Goal: Task Accomplishment & Management: Manage account settings

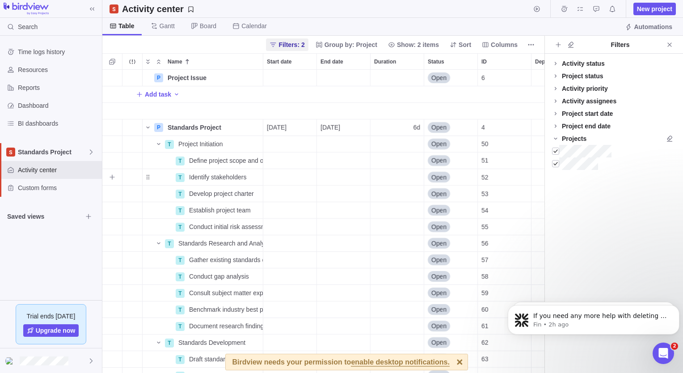
scroll to position [157, 0]
click at [668, 45] on icon "Close" at bounding box center [669, 44] width 7 height 7
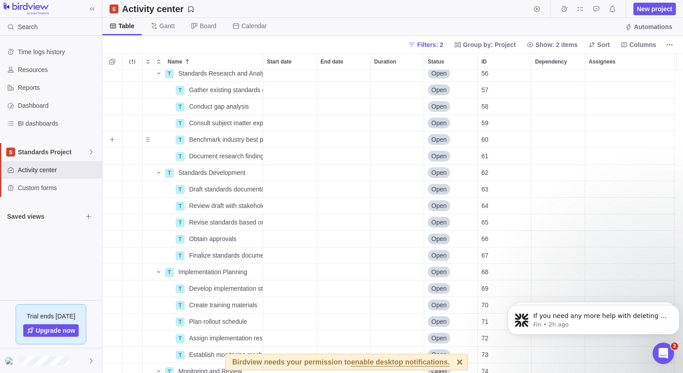
scroll to position [179, 0]
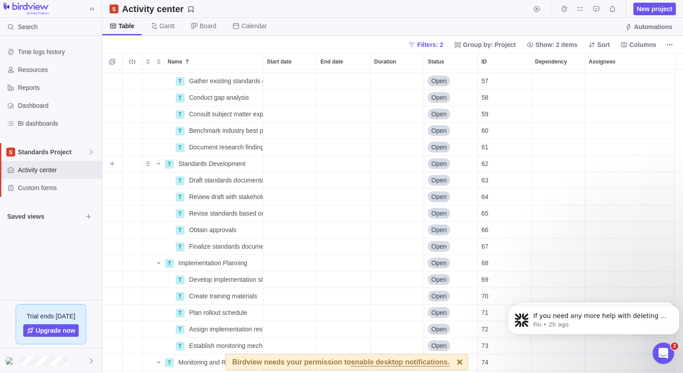
click at [610, 163] on div "Assignees" at bounding box center [629, 163] width 89 height 16
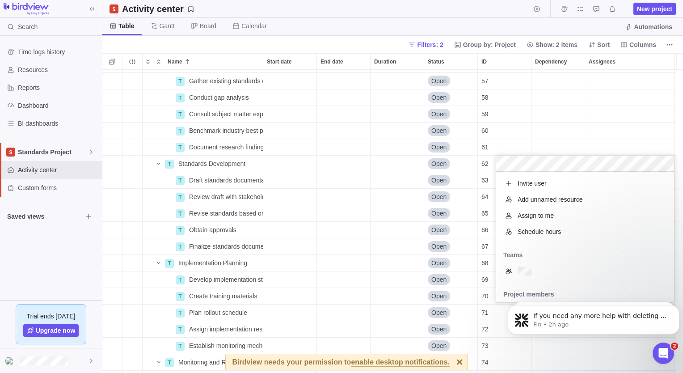
scroll to position [123, 171]
click at [533, 216] on span "Assign to me" at bounding box center [535, 215] width 36 height 9
click at [520, 123] on div "T Standards Research and Analysis Details Open 56 T Gather existing standards d…" at bounding box center [392, 221] width 580 height 303
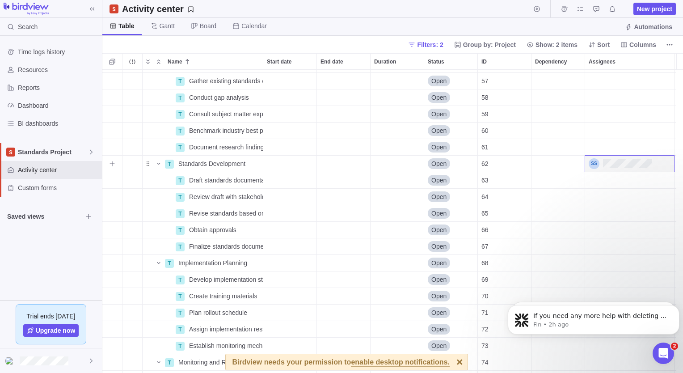
click at [291, 164] on div "Start date" at bounding box center [289, 163] width 53 height 16
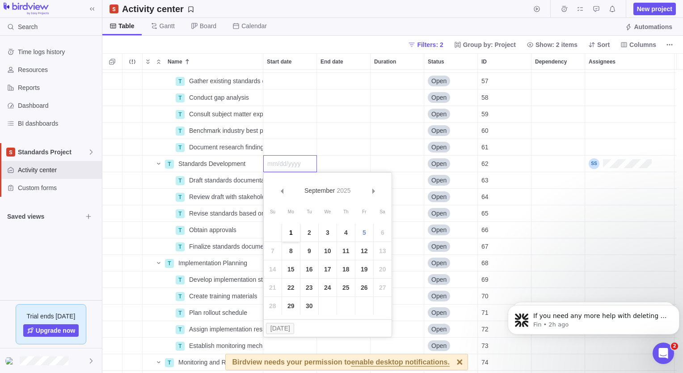
click at [287, 233] on link "1" at bounding box center [291, 232] width 18 height 18
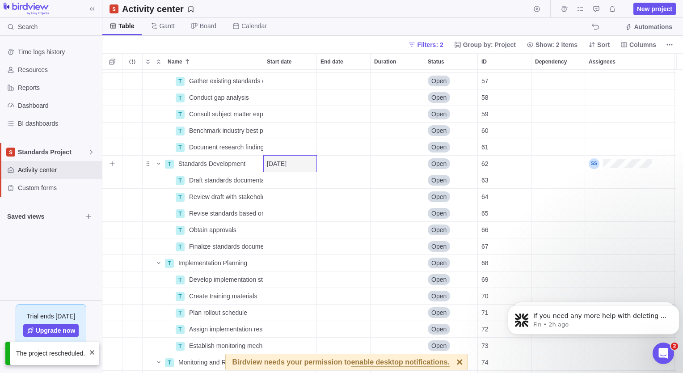
click at [329, 168] on div "End date" at bounding box center [343, 163] width 53 height 16
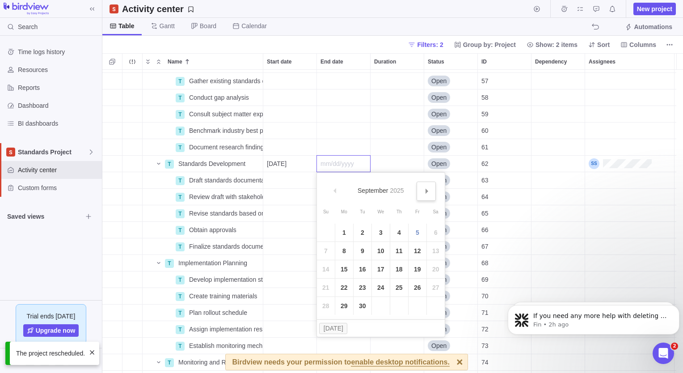
click at [427, 192] on span "Next" at bounding box center [426, 191] width 5 height 5
click at [399, 253] on link "9" at bounding box center [399, 251] width 18 height 18
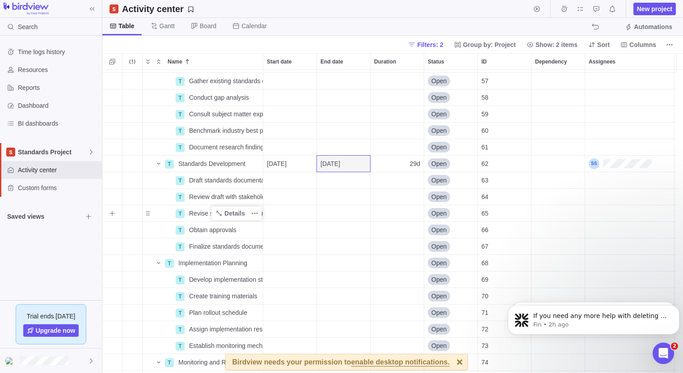
click at [196, 213] on span "Revise standards based on feedback" at bounding box center [226, 213] width 74 height 9
click at [295, 225] on div "T Standards Research and Analysis Details Open 56 T Gather existing standards d…" at bounding box center [392, 221] width 580 height 303
click at [298, 214] on div "Start date" at bounding box center [289, 213] width 53 height 16
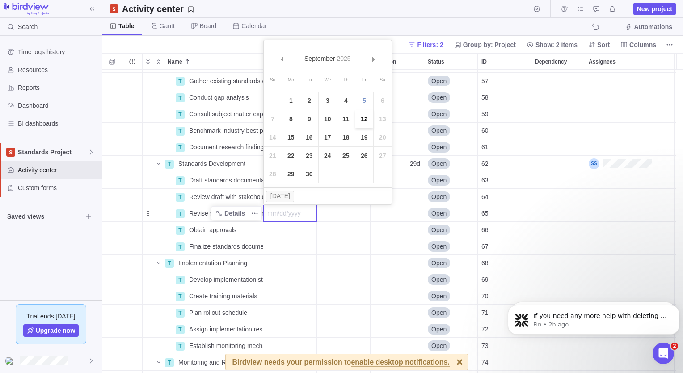
click at [361, 120] on link "12" at bounding box center [364, 119] width 18 height 18
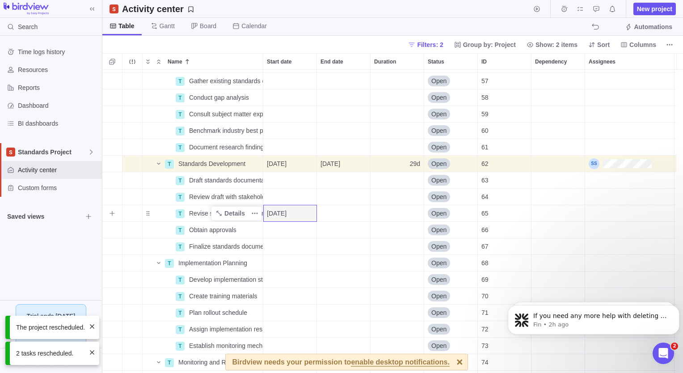
click at [345, 214] on div "End date" at bounding box center [343, 213] width 53 height 16
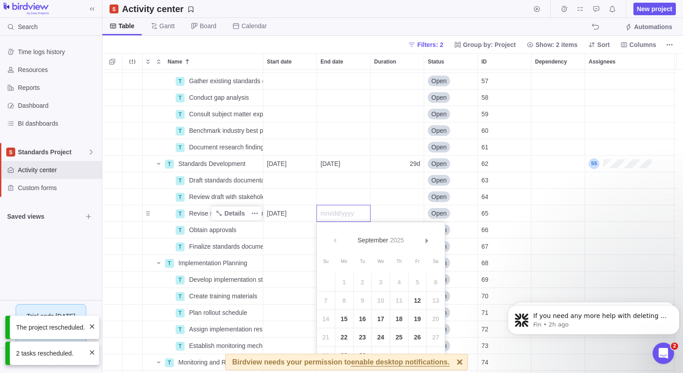
click at [418, 335] on link "26" at bounding box center [417, 337] width 18 height 18
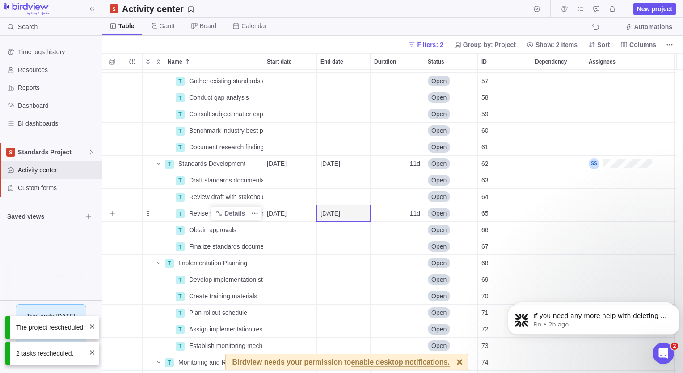
click at [595, 212] on div "Assignees" at bounding box center [629, 213] width 89 height 16
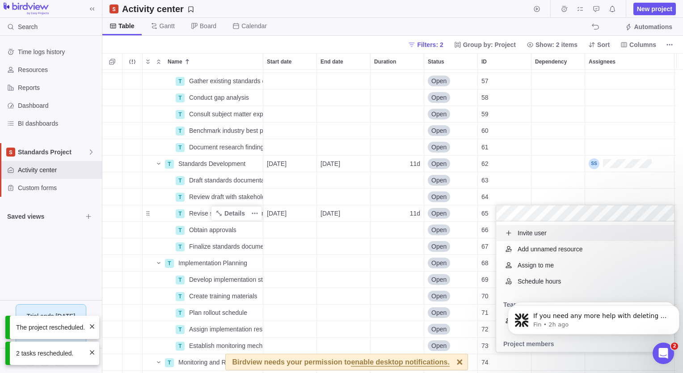
click at [541, 267] on span "Assign to me" at bounding box center [535, 264] width 36 height 9
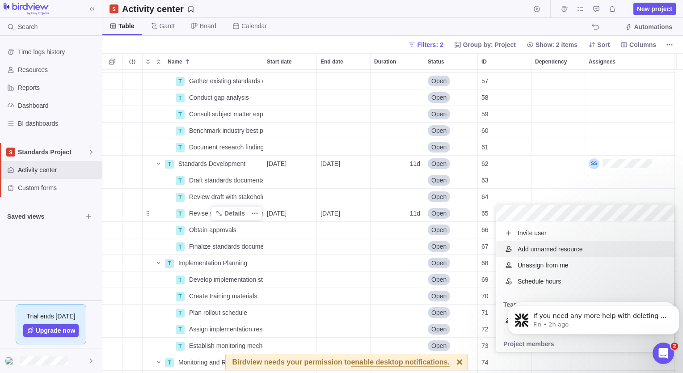
click at [289, 213] on div "T Standards Research and Analysis Details Open 56 T Gather existing standards d…" at bounding box center [392, 221] width 580 height 303
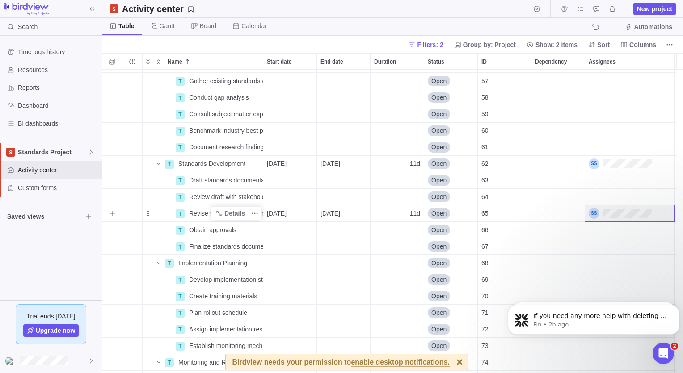
click at [286, 213] on span "[DATE]" at bounding box center [277, 213] width 20 height 9
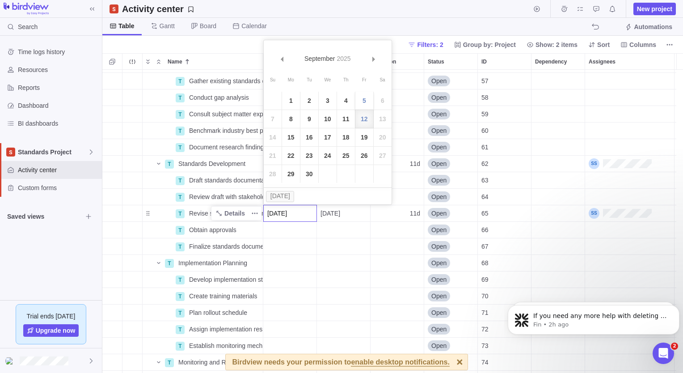
click at [360, 97] on link "5" at bounding box center [364, 101] width 18 height 18
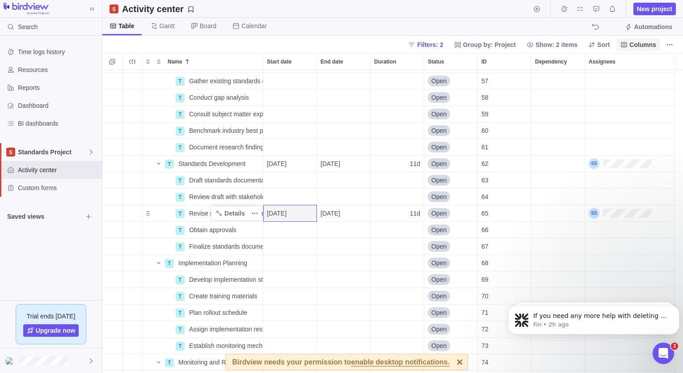
click at [643, 47] on span "Columns" at bounding box center [642, 44] width 27 height 9
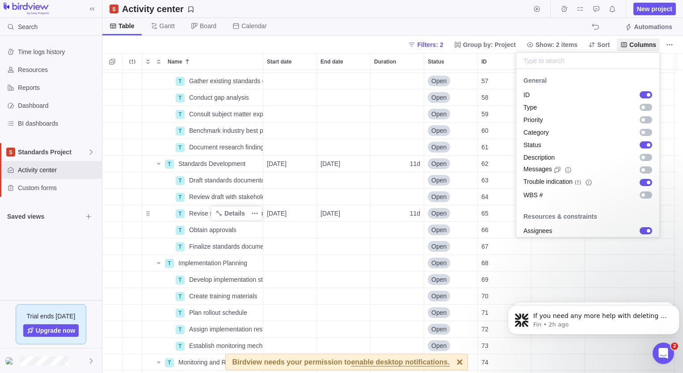
click at [557, 64] on input "text" at bounding box center [587, 61] width 143 height 16
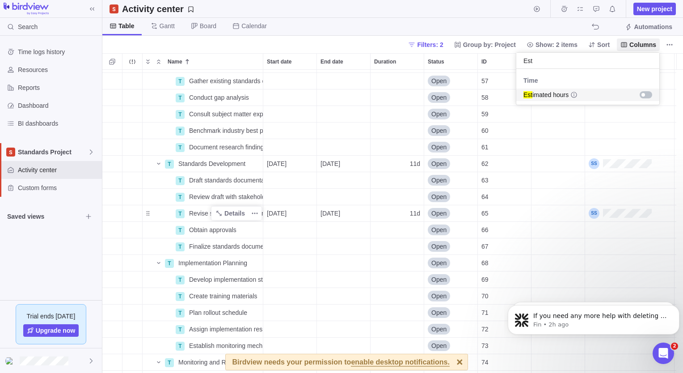
type input "Est"
click at [648, 94] on div "grid" at bounding box center [645, 94] width 13 height 7
click at [509, 23] on body "Search Time logs history Resources Reports Dashboard BI dashboards Standards Pr…" at bounding box center [341, 186] width 683 height 373
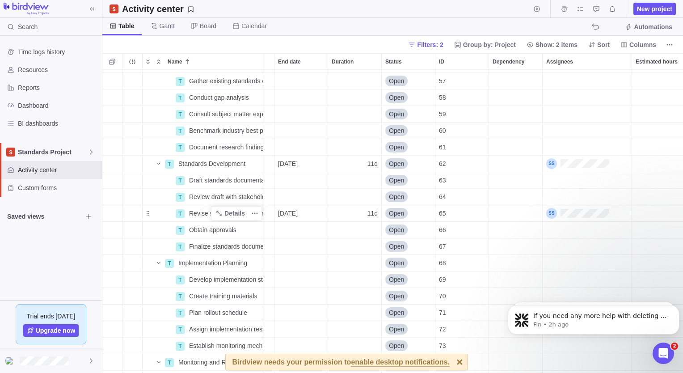
scroll to position [0, 52]
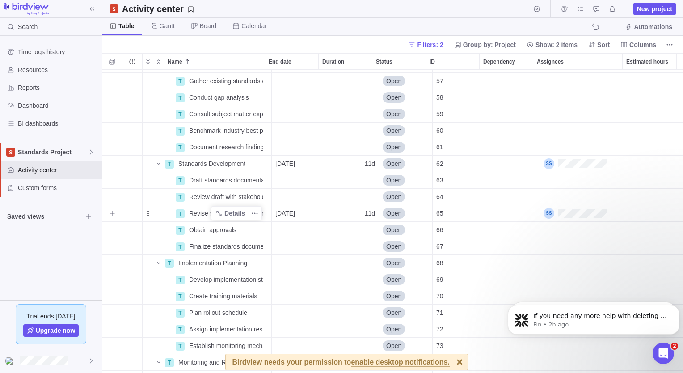
click at [634, 212] on div "Estimated hours" at bounding box center [656, 213] width 54 height 16
type input "10h"
click at [544, 359] on div "T Standards Research and Analysis Details Open 56 T Gather existing standards d…" at bounding box center [392, 221] width 580 height 303
click at [197, 214] on span "Revise standards based on feedback" at bounding box center [226, 213] width 74 height 9
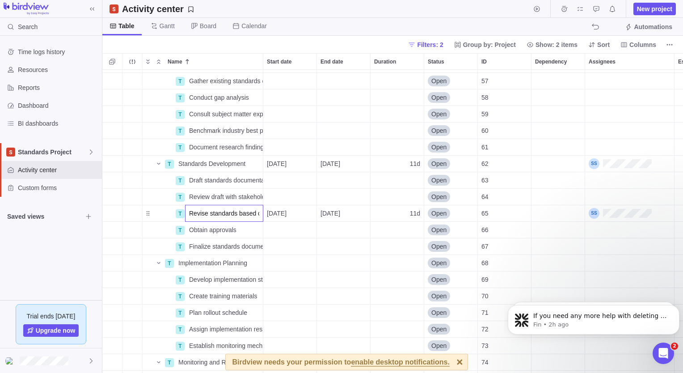
click at [141, 243] on div "T Standards Research and Analysis Details Open 56 T Gather existing standards d…" at bounding box center [392, 221] width 580 height 303
click at [226, 213] on span "Details" at bounding box center [234, 213] width 21 height 9
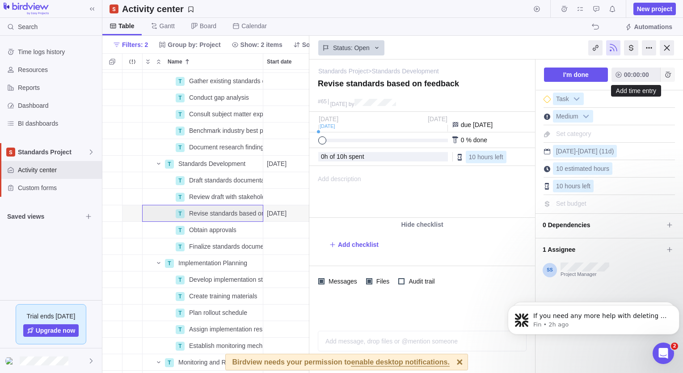
click at [666, 75] on icon "Add time entry" at bounding box center [667, 74] width 7 height 7
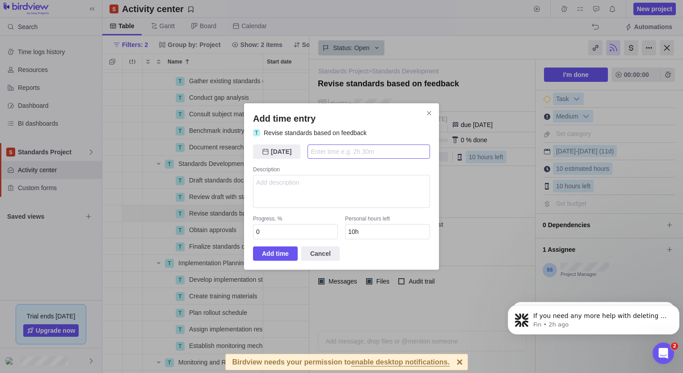
click at [341, 155] on input "Add time entry" at bounding box center [368, 151] width 122 height 14
type input "1"
type input "9h"
type input "1h"
click at [304, 185] on textarea "Add time entry" at bounding box center [341, 191] width 177 height 33
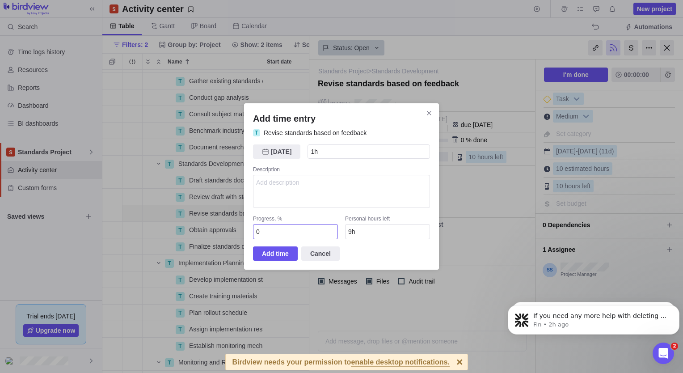
click at [263, 230] on input "0" at bounding box center [295, 231] width 85 height 15
click at [275, 256] on span "Add time" at bounding box center [275, 253] width 27 height 11
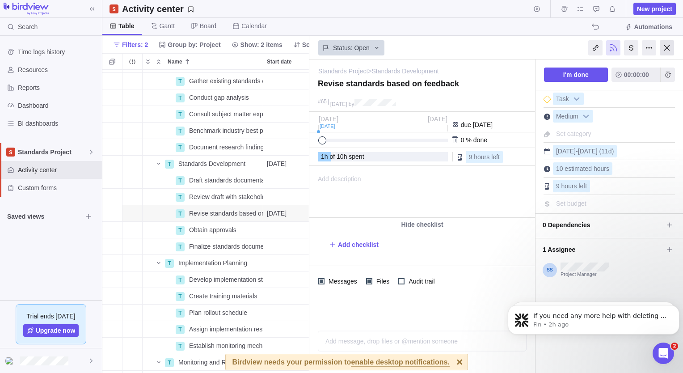
click at [665, 47] on div at bounding box center [666, 47] width 14 height 15
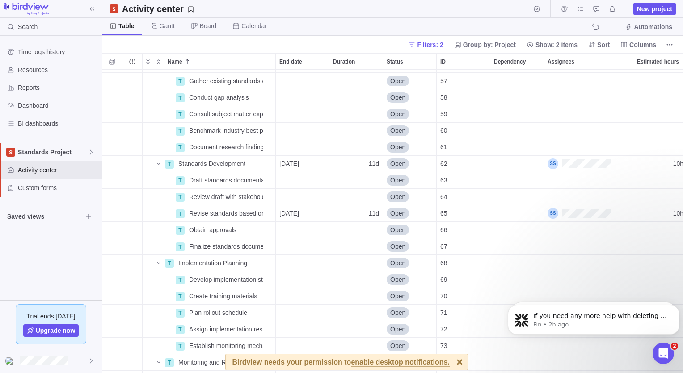
scroll to position [0, 52]
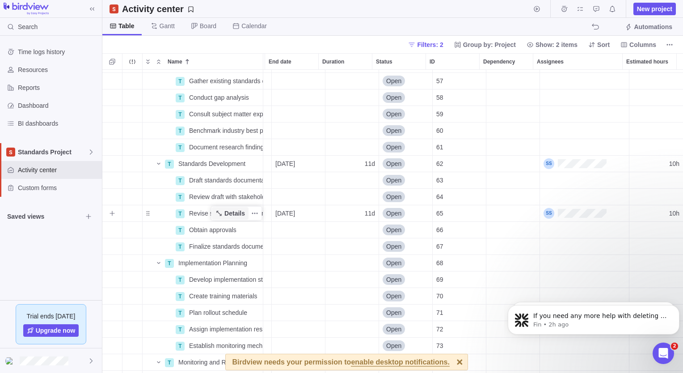
click at [229, 212] on span "Details" at bounding box center [234, 213] width 21 height 9
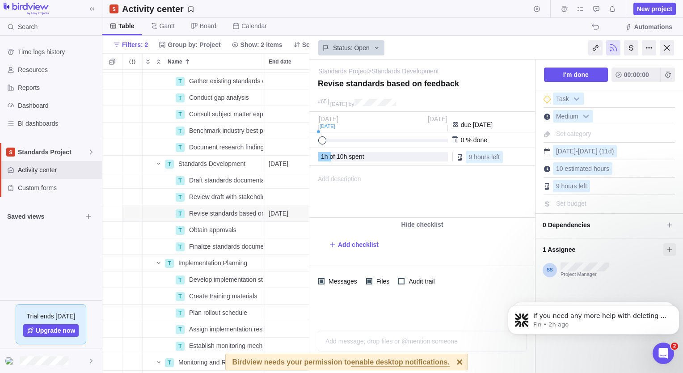
click at [667, 247] on icon at bounding box center [669, 249] width 7 height 7
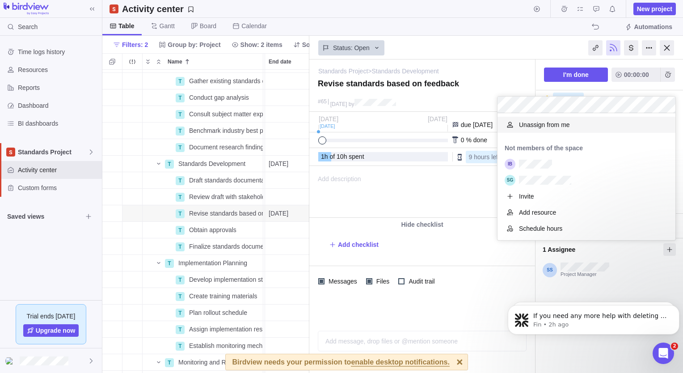
scroll to position [104, 171]
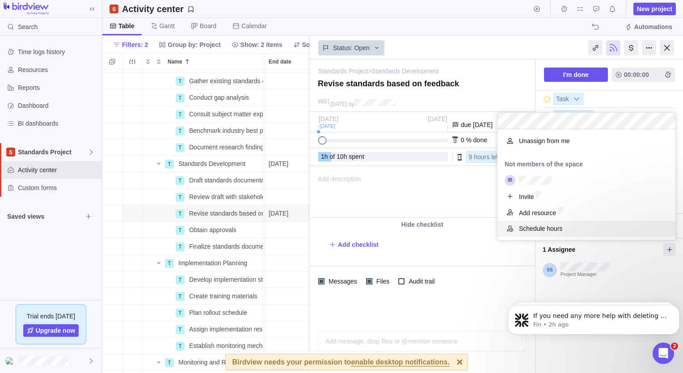
click at [549, 230] on span "Schedule hours" at bounding box center [540, 228] width 43 height 9
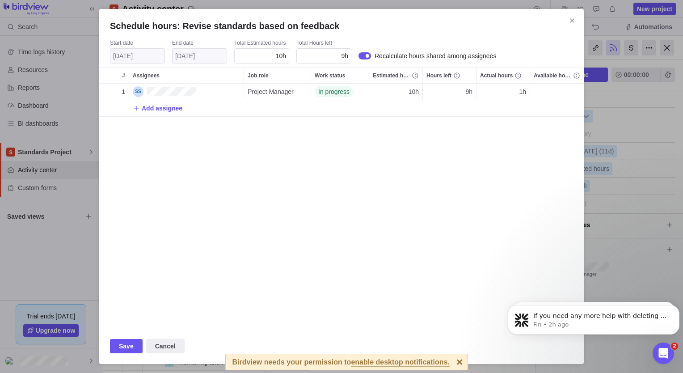
scroll to position [238, 477]
click at [567, 24] on span "Close" at bounding box center [572, 20] width 13 height 13
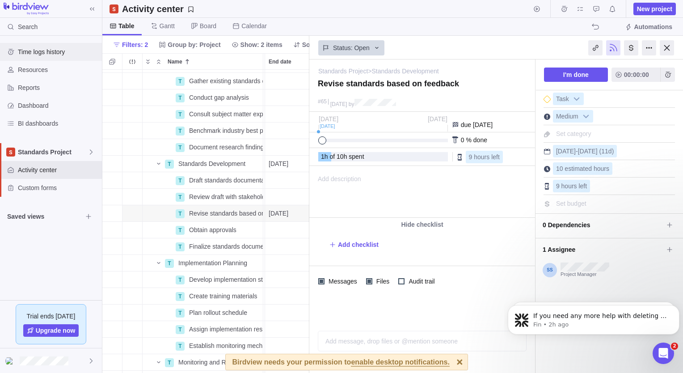
click at [26, 55] on span "Time logs history" at bounding box center [58, 51] width 80 height 9
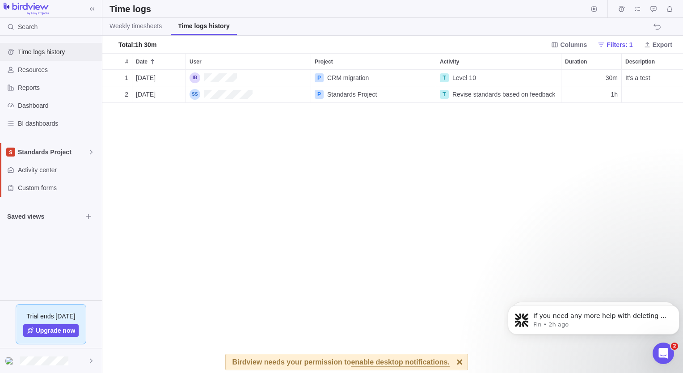
scroll to position [296, 574]
click at [148, 26] on span "Weekly timesheets" at bounding box center [135, 25] width 52 height 9
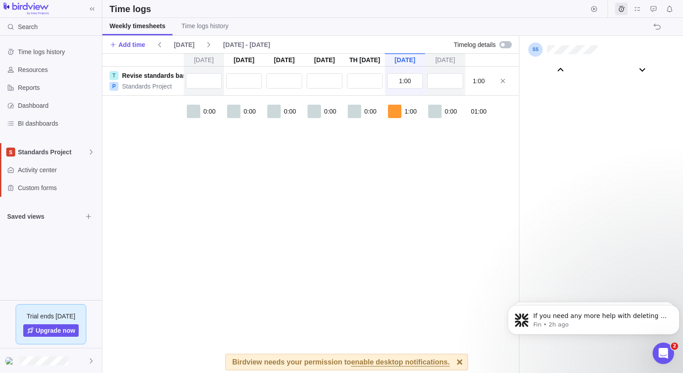
scroll to position [49694, 0]
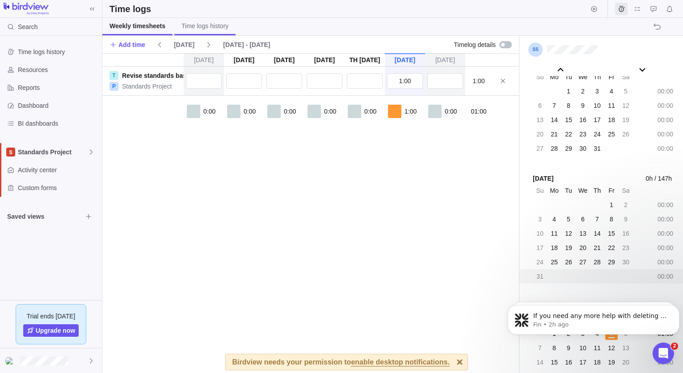
click at [214, 27] on span "Time logs history" at bounding box center [204, 25] width 47 height 9
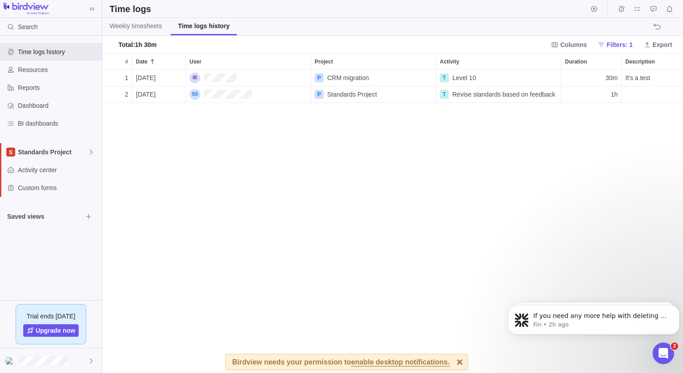
scroll to position [296, 574]
click at [120, 27] on span "Weekly timesheets" at bounding box center [135, 25] width 52 height 9
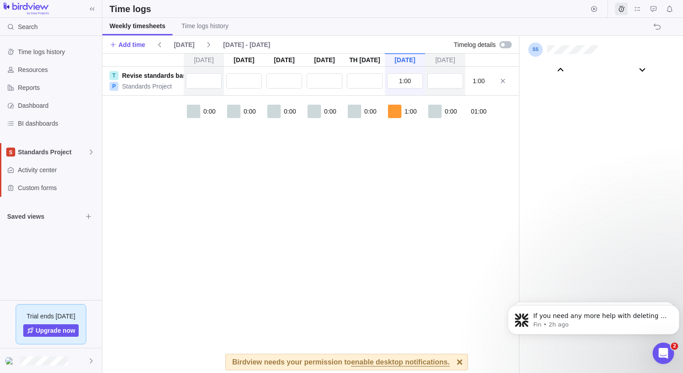
scroll to position [49694, 0]
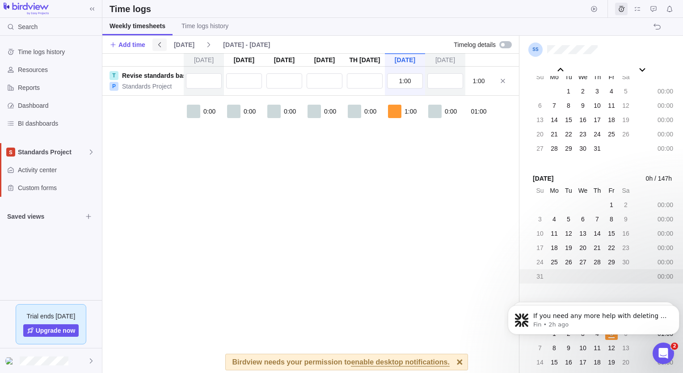
click at [159, 44] on icon at bounding box center [159, 44] width 7 height 7
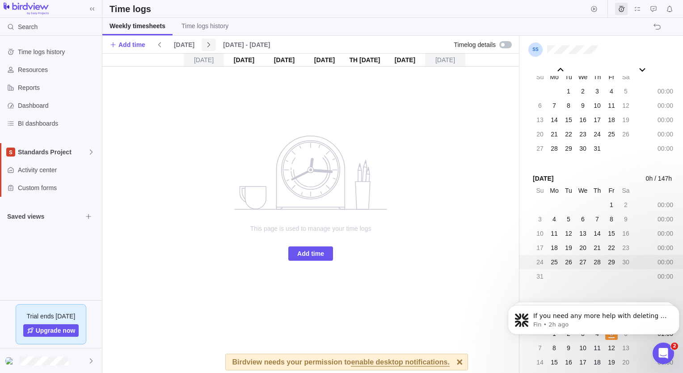
click at [205, 44] on icon at bounding box center [208, 44] width 7 height 7
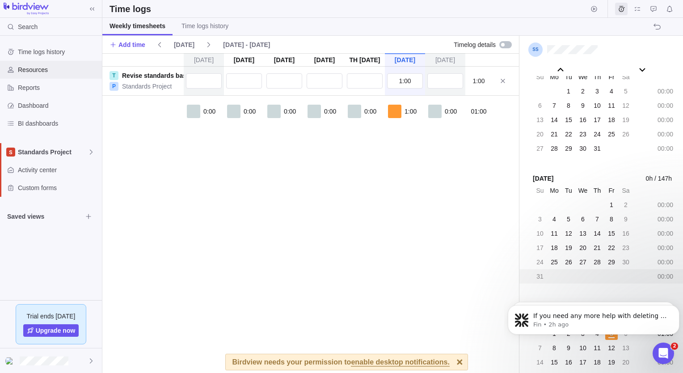
click at [48, 72] on span "Resources" at bounding box center [58, 69] width 80 height 9
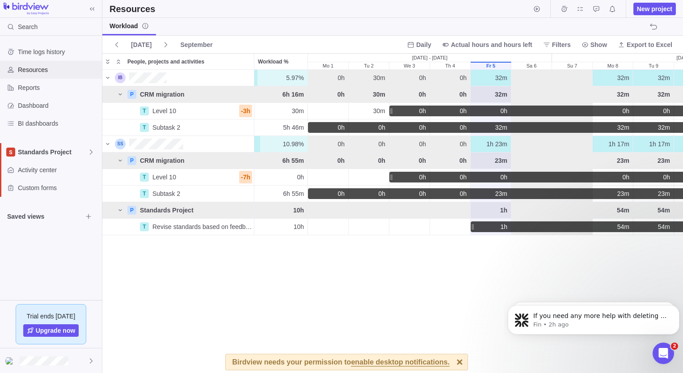
scroll to position [296, 574]
click at [89, 362] on icon at bounding box center [91, 360] width 7 height 7
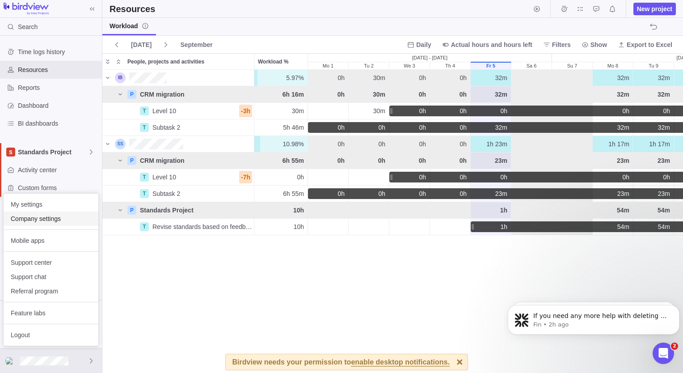
click at [50, 222] on span "Company settings" at bounding box center [51, 218] width 80 height 9
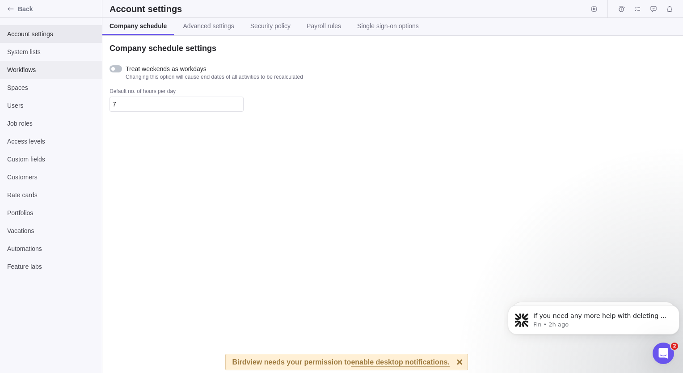
click at [22, 71] on span "Workflows" at bounding box center [51, 69] width 88 height 9
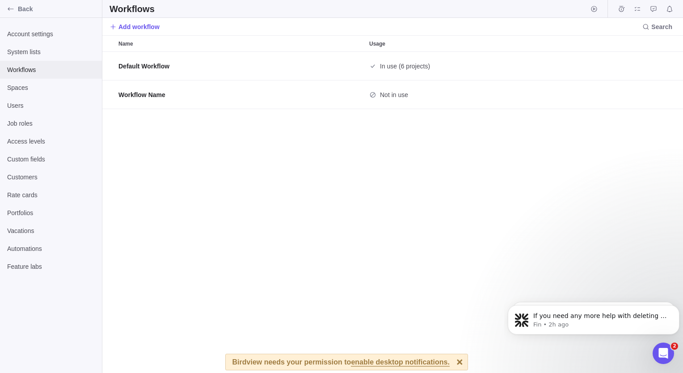
scroll to position [315, 574]
click at [25, 55] on span "System lists" at bounding box center [51, 51] width 88 height 9
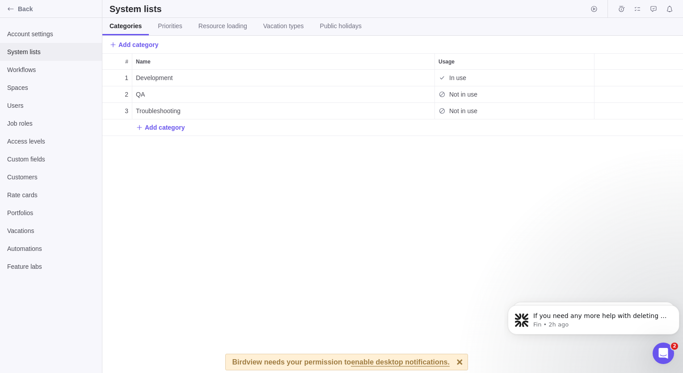
scroll to position [7, 7]
